Goal: Entertainment & Leisure: Consume media (video, audio)

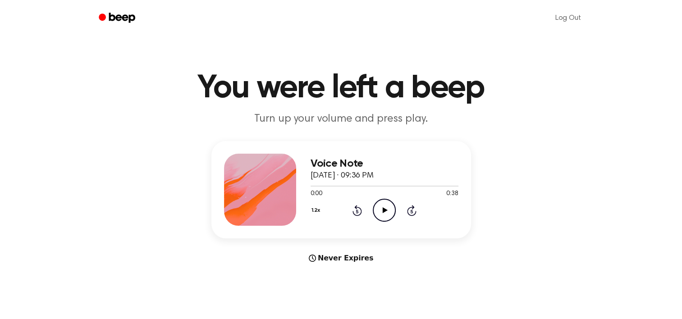
click at [390, 207] on icon "Play Audio" at bounding box center [384, 210] width 23 height 23
click at [388, 215] on icon "Play Audio" at bounding box center [384, 210] width 23 height 23
click at [378, 215] on icon "Play Audio" at bounding box center [384, 210] width 23 height 23
click at [374, 221] on icon "Play Audio" at bounding box center [384, 210] width 23 height 23
click at [383, 221] on circle at bounding box center [384, 210] width 22 height 22
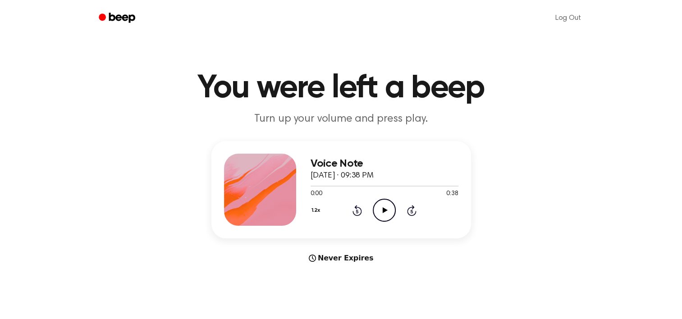
click at [387, 217] on icon "Play Audio" at bounding box center [384, 210] width 23 height 23
click at [381, 217] on icon "Play Audio" at bounding box center [384, 210] width 23 height 23
click at [386, 214] on icon "Pause Audio" at bounding box center [384, 210] width 23 height 23
click at [386, 214] on icon "Play Audio" at bounding box center [384, 210] width 23 height 23
click at [383, 209] on icon at bounding box center [385, 210] width 5 height 6
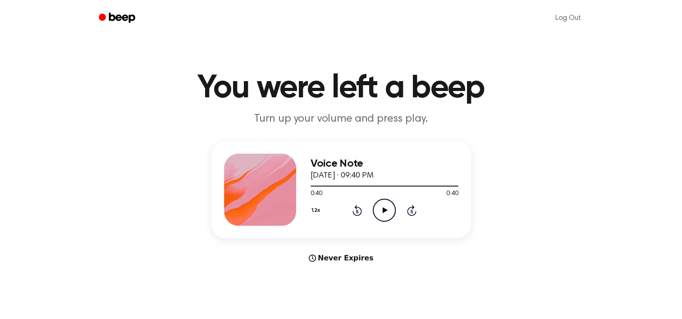
click at [385, 221] on circle at bounding box center [384, 210] width 22 height 22
click at [379, 222] on div "Voice Note [DATE] · 09:38 PM 0:00 0:38 Your browser does not support the [objec…" at bounding box center [385, 190] width 148 height 72
click at [382, 215] on icon "Play Audio" at bounding box center [384, 210] width 23 height 23
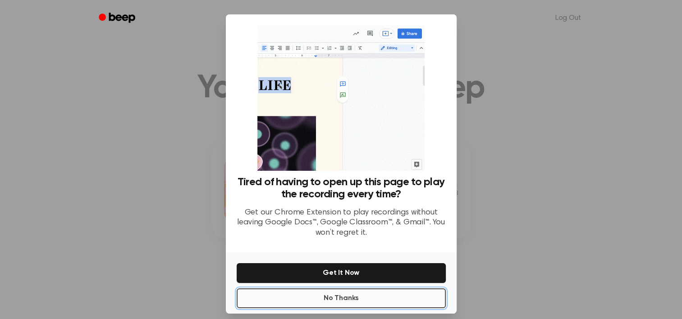
click at [355, 301] on button "No Thanks" at bounding box center [341, 299] width 209 height 20
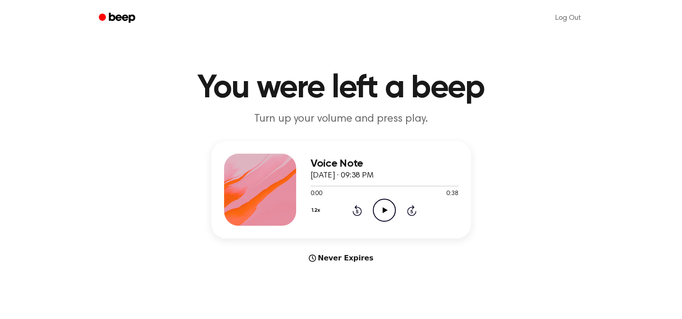
click at [385, 220] on icon "Play Audio" at bounding box center [384, 210] width 23 height 23
click at [382, 213] on icon "Play Audio" at bounding box center [384, 210] width 23 height 23
